Goal: Transaction & Acquisition: Purchase product/service

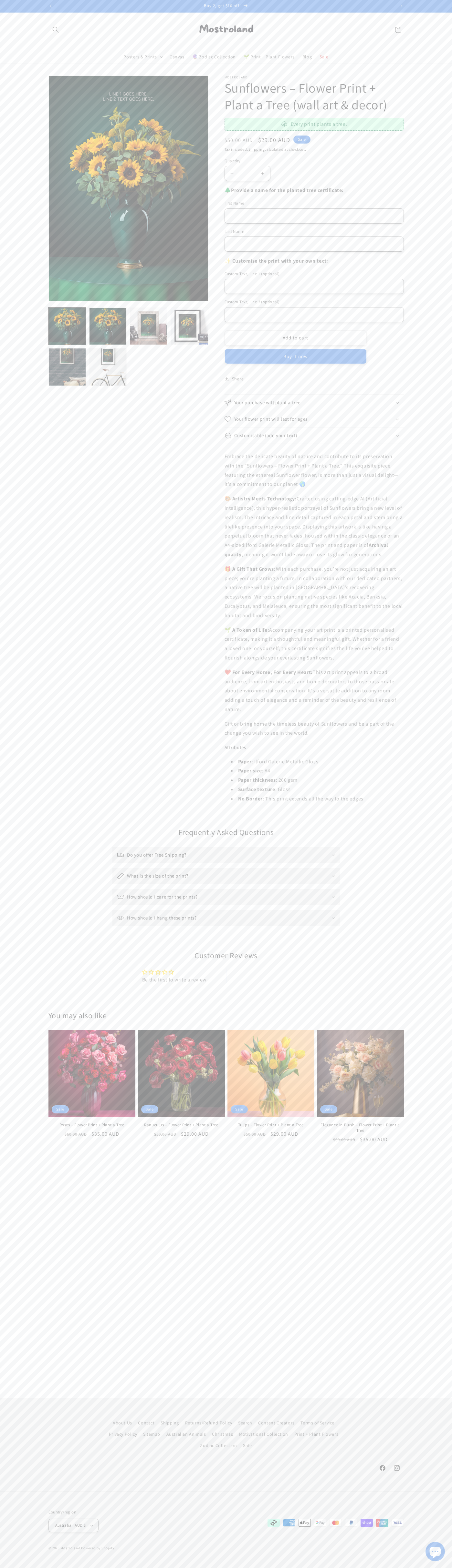
click at [295, 338] on button "Add to cart" at bounding box center [295, 338] width 142 height 15
click at [347, 159] on button "Check out" at bounding box center [347, 159] width 96 height 15
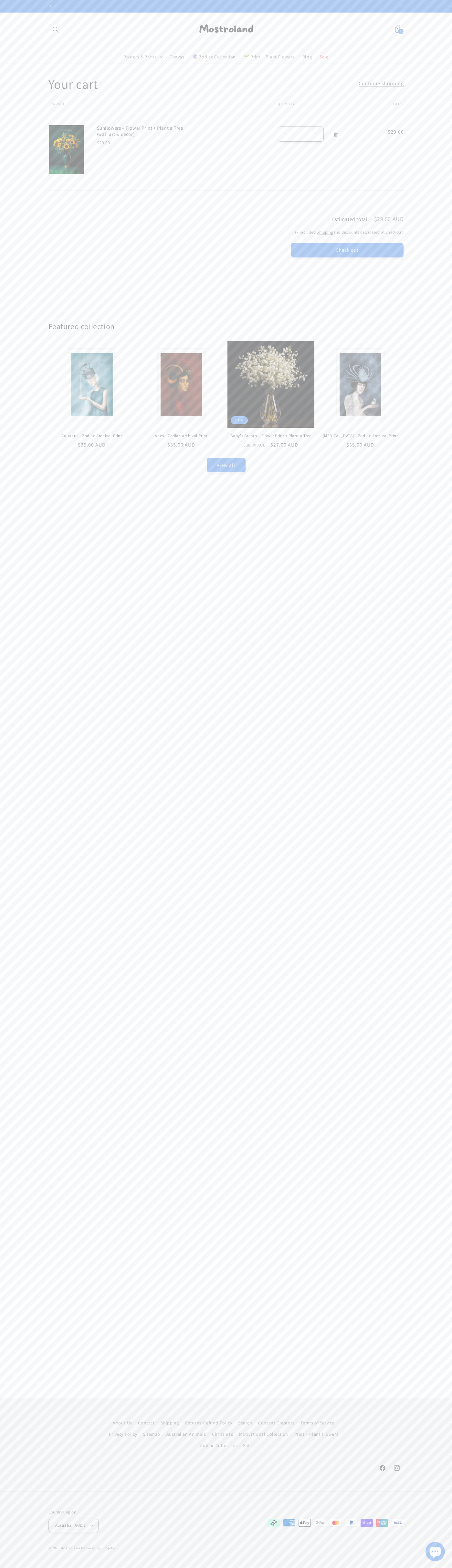
scroll to position [0, 339]
click at [291, 258] on button "Check out" at bounding box center [347, 250] width 113 height 15
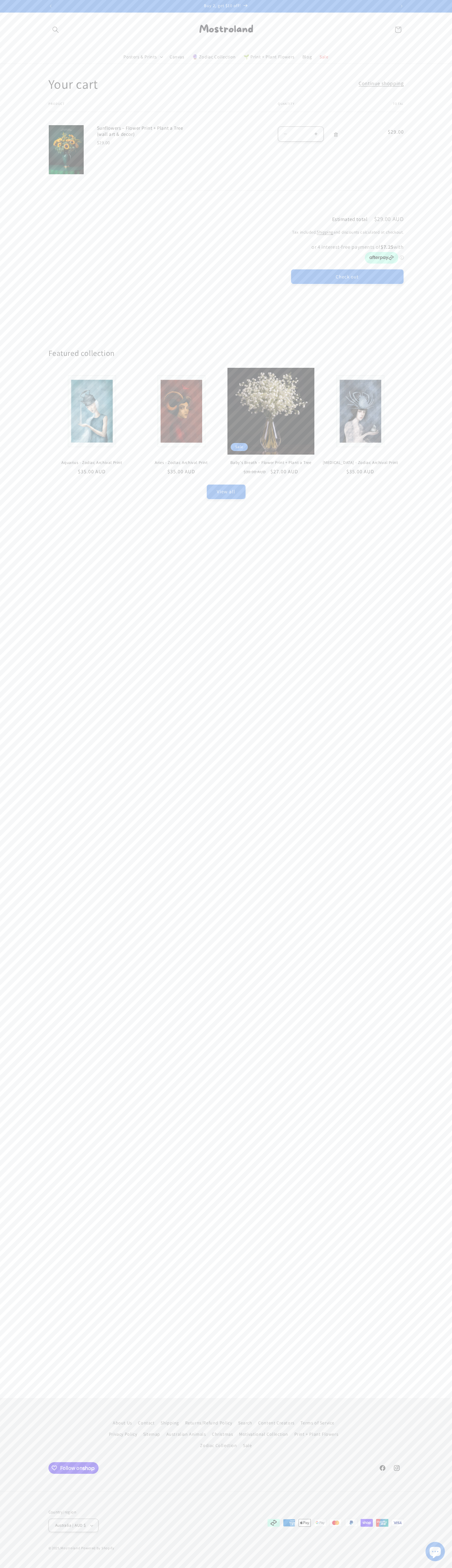
click at [347, 283] on button "Check out" at bounding box center [347, 276] width 113 height 15
